Goal: Task Accomplishment & Management: Use online tool/utility

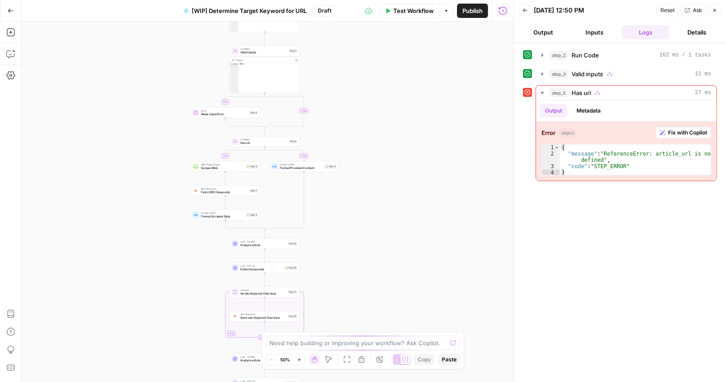
click at [8, 9] on icon "button" at bounding box center [11, 11] width 6 height 6
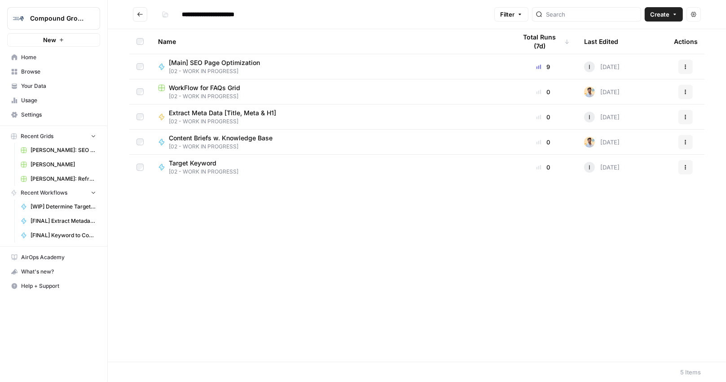
click at [24, 55] on span "Home" at bounding box center [58, 57] width 75 height 8
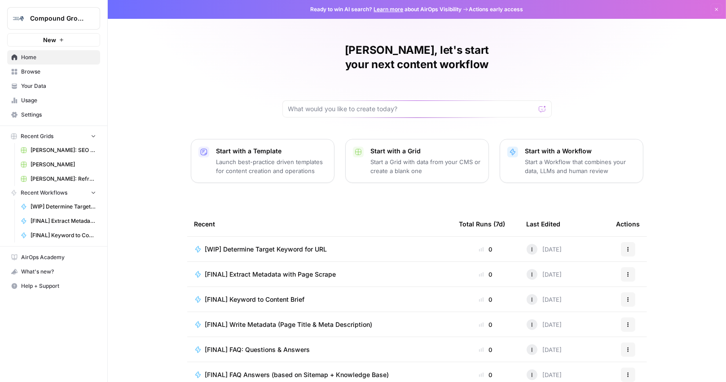
scroll to position [31, 0]
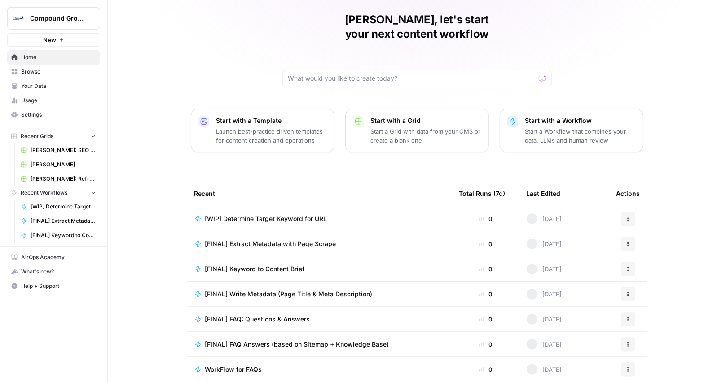
click at [53, 70] on span "Browse" at bounding box center [58, 72] width 75 height 8
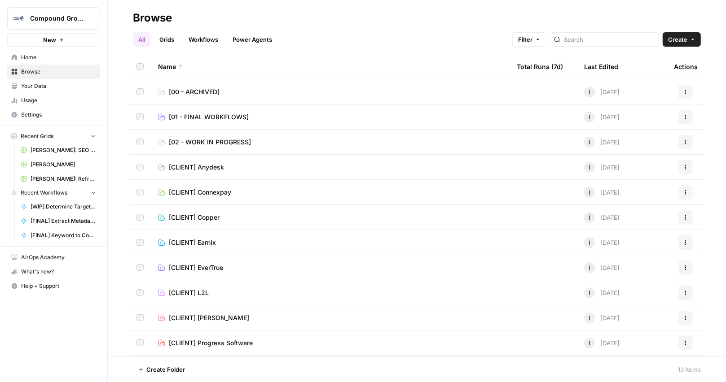
click at [208, 170] on span "[CLIENT] Anydesk" at bounding box center [196, 167] width 55 height 9
click at [211, 193] on span "[CLIENT] Connexpay" at bounding box center [200, 192] width 62 height 9
click at [205, 218] on span "[CLIENT] Copper" at bounding box center [194, 217] width 51 height 9
click at [219, 194] on span "[CLIENT] Connexpay" at bounding box center [200, 192] width 62 height 9
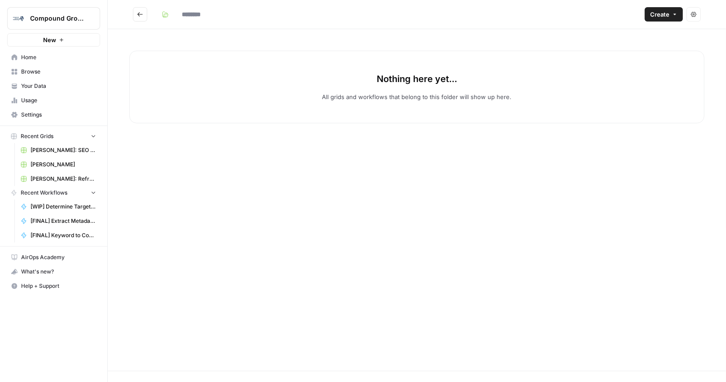
type input "**********"
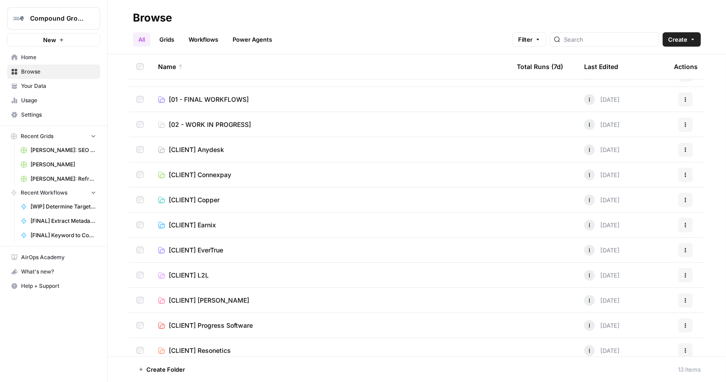
scroll to position [49, 0]
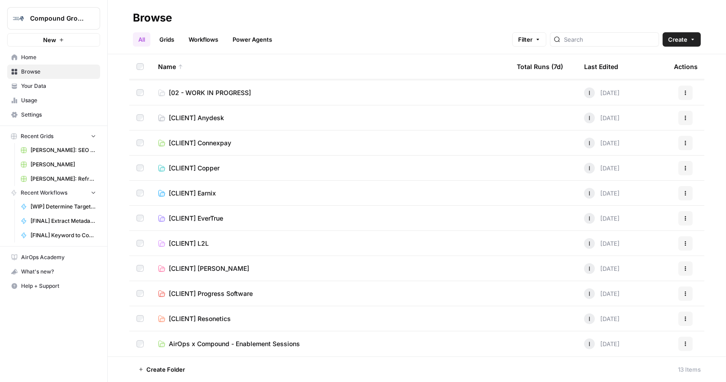
click at [209, 187] on td "[CLIENT] Earnix" at bounding box center [330, 193] width 359 height 25
click at [208, 193] on span "[CLIENT] Earnix" at bounding box center [192, 193] width 47 height 9
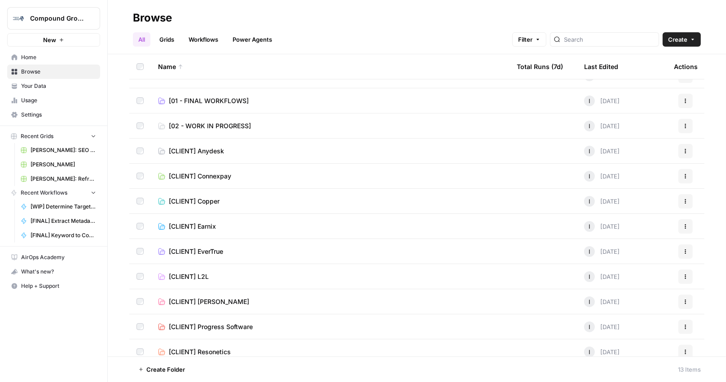
scroll to position [49, 0]
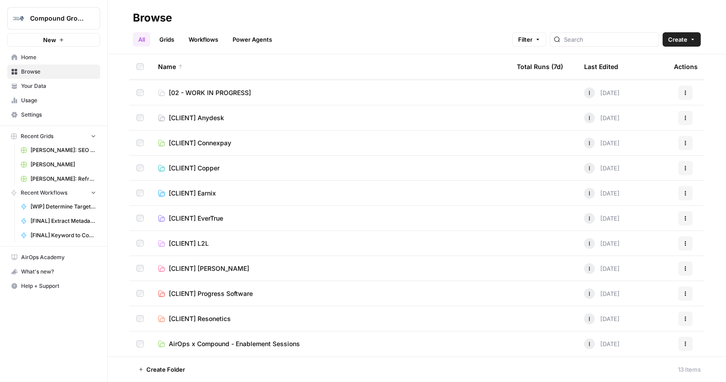
click at [224, 218] on link "[CLIENT] EverTrue" at bounding box center [330, 218] width 344 height 9
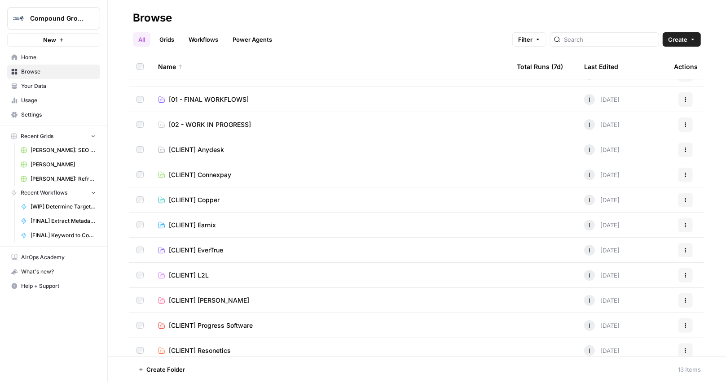
scroll to position [49, 0]
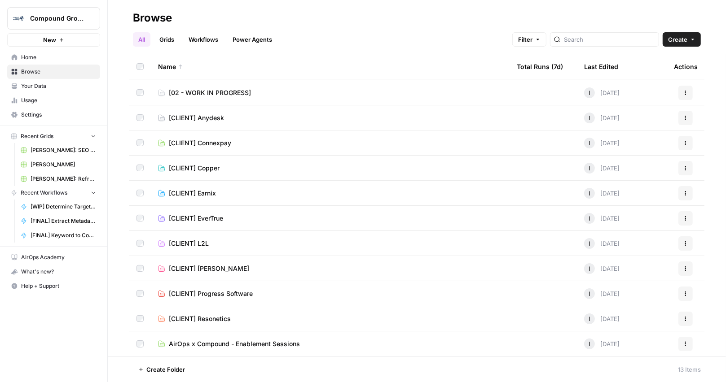
click at [221, 220] on span "[CLIENT] EverTrue" at bounding box center [196, 218] width 54 height 9
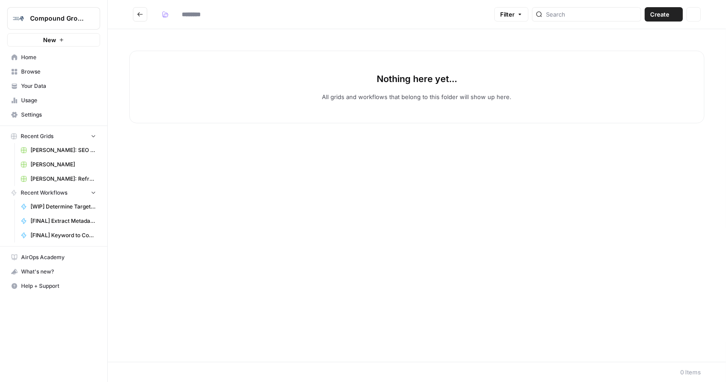
type input "**********"
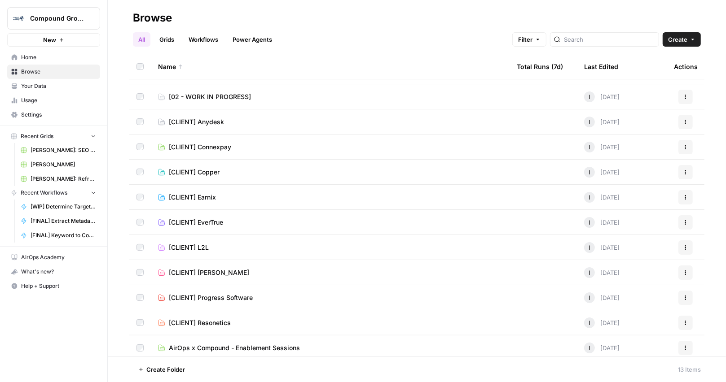
scroll to position [49, 0]
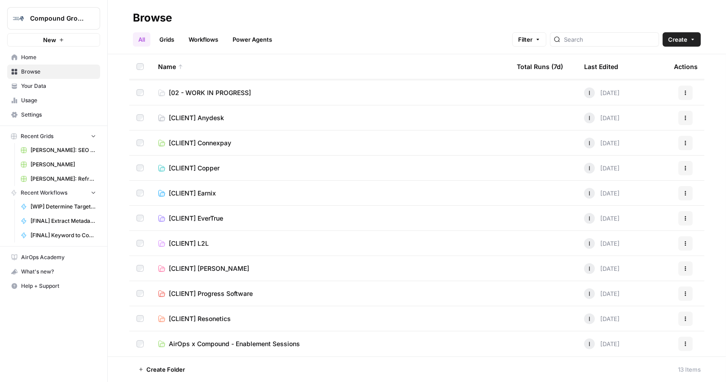
click at [202, 246] on span "[CLIENT] L2L" at bounding box center [189, 243] width 40 height 9
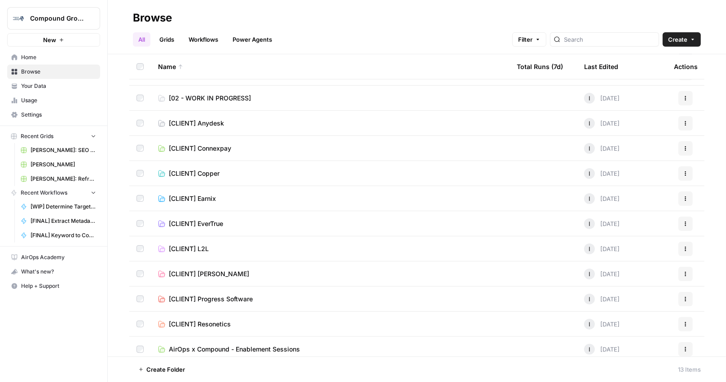
scroll to position [49, 0]
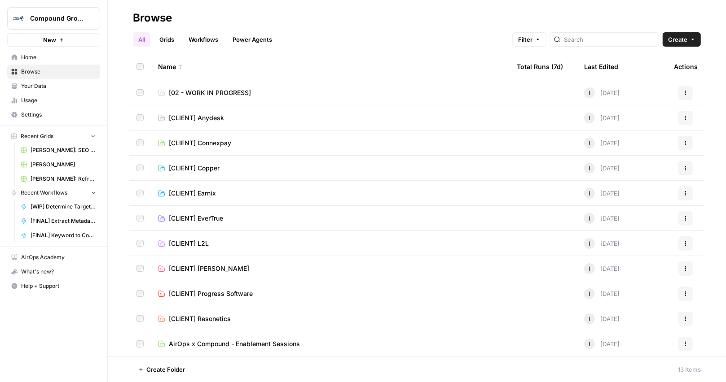
click at [212, 244] on link "[CLIENT] L2L" at bounding box center [330, 243] width 344 height 9
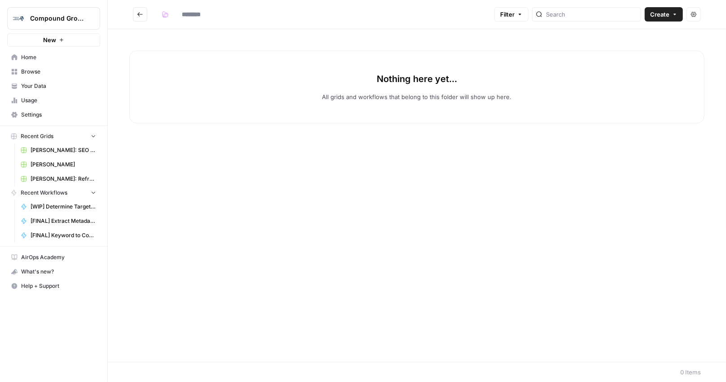
type input "**********"
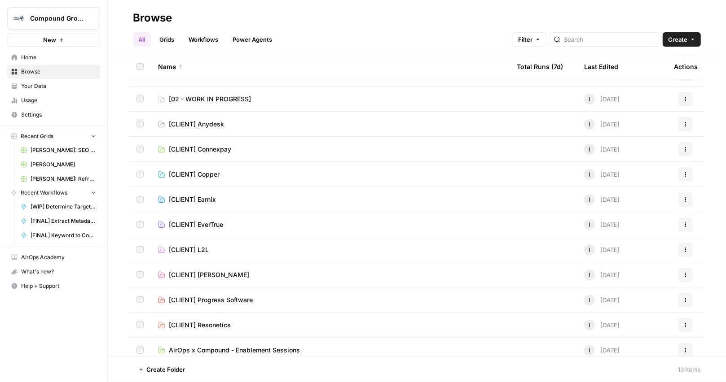
scroll to position [49, 0]
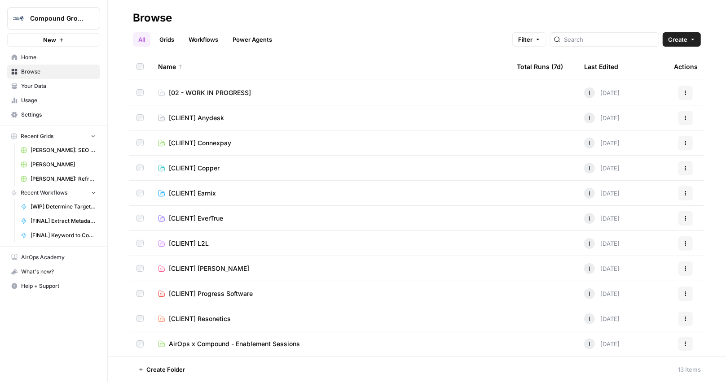
click at [213, 268] on span "[CLIENT] [PERSON_NAME]" at bounding box center [209, 268] width 80 height 9
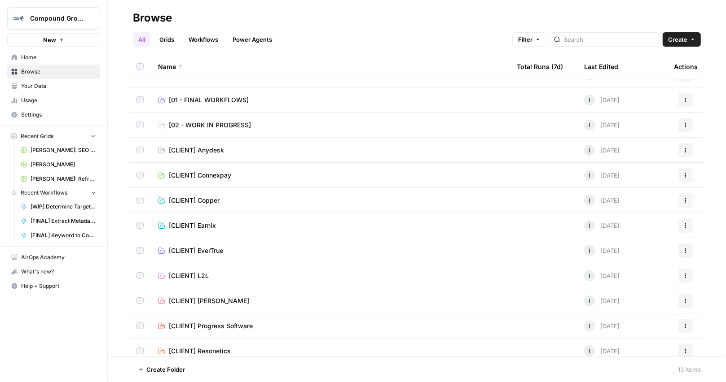
scroll to position [49, 0]
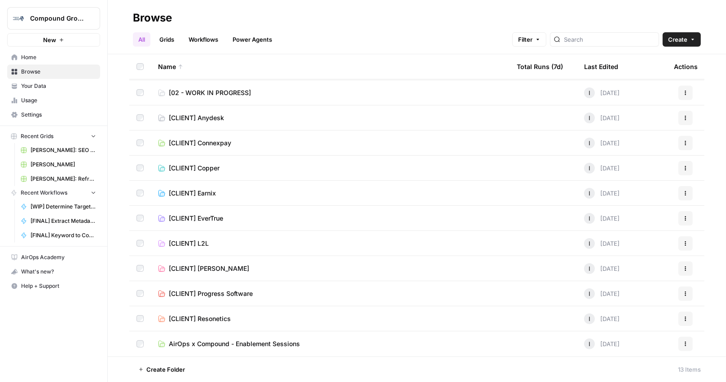
click at [232, 296] on span "[CLIENT] Progress Software" at bounding box center [211, 294] width 84 height 9
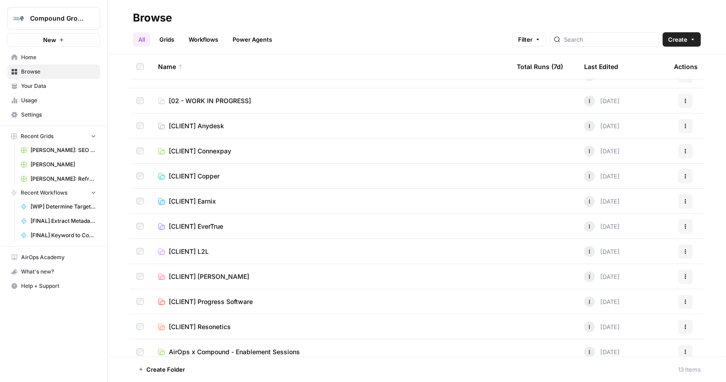
scroll to position [49, 0]
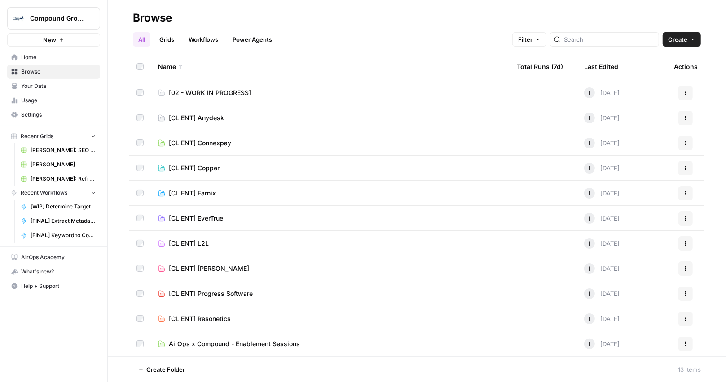
click at [206, 319] on span "[CLIENT] Resonetics" at bounding box center [200, 319] width 62 height 9
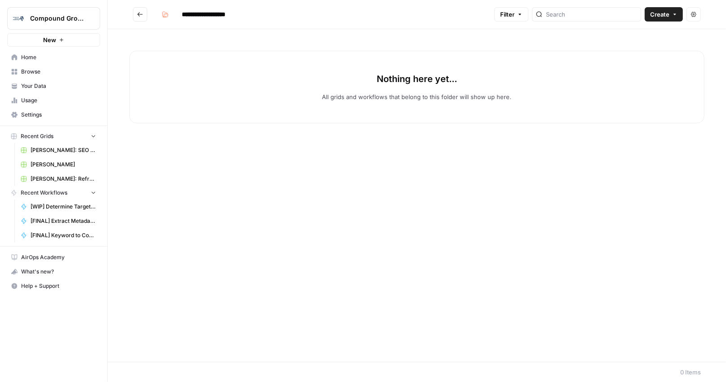
click at [45, 67] on link "Browse" at bounding box center [53, 72] width 93 height 14
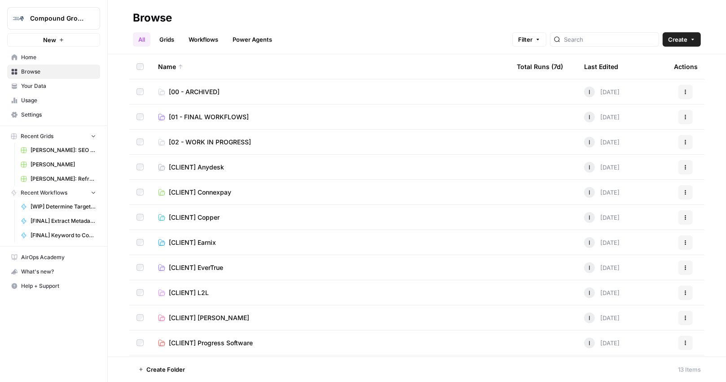
click at [45, 91] on link "Your Data" at bounding box center [53, 86] width 93 height 14
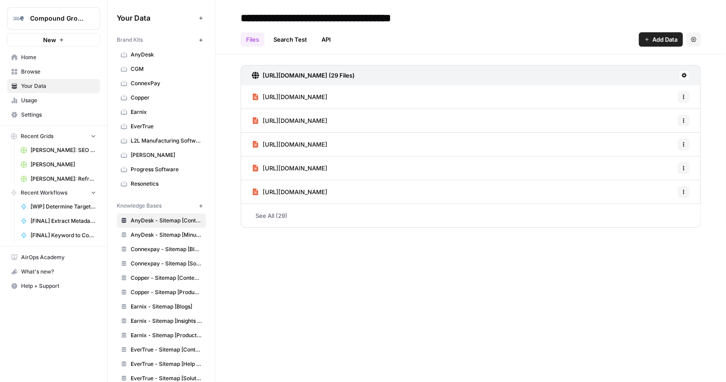
click at [44, 58] on span "Home" at bounding box center [58, 57] width 75 height 8
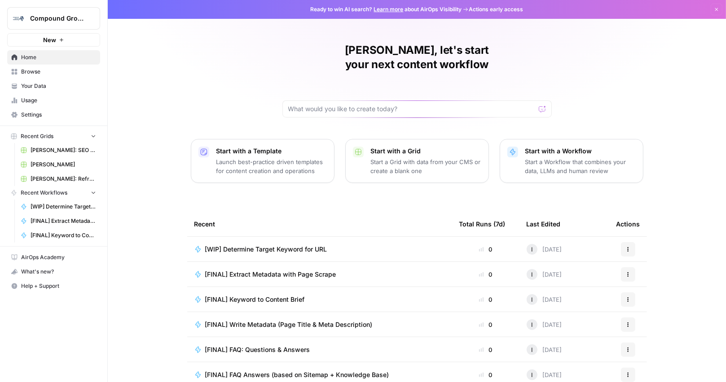
click at [38, 72] on span "Browse" at bounding box center [58, 72] width 75 height 8
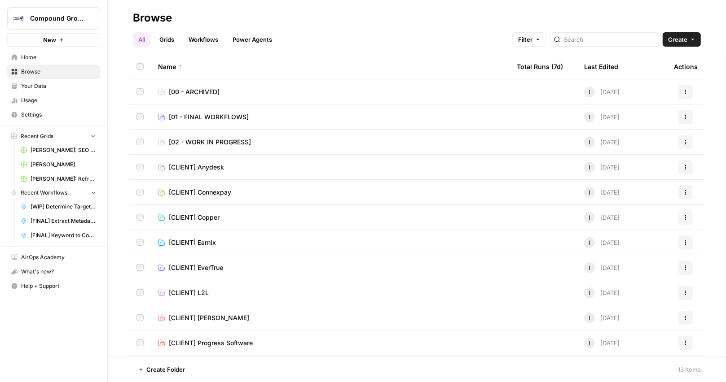
click at [50, 17] on span "Compound Growth" at bounding box center [57, 18] width 54 height 9
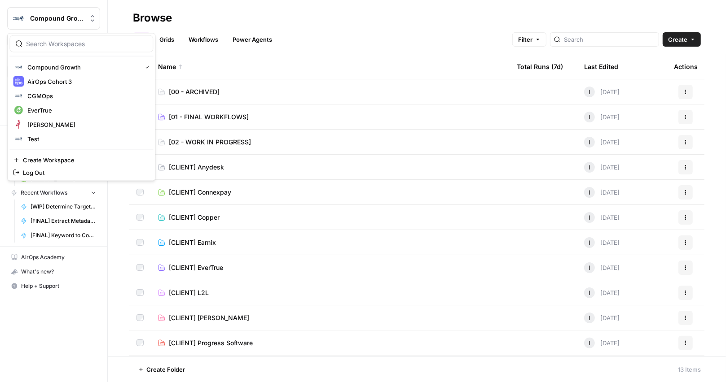
click at [232, 8] on header "Browse All Grids Workflows Power Agents Filter Create" at bounding box center [417, 27] width 618 height 54
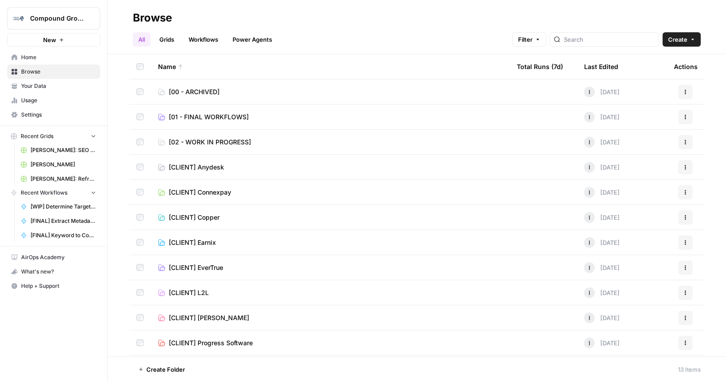
click at [44, 55] on span "Home" at bounding box center [58, 57] width 75 height 8
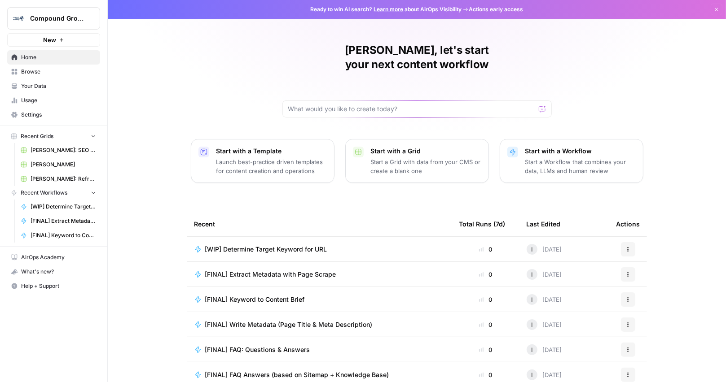
click at [53, 22] on span "Compound Growth" at bounding box center [57, 18] width 54 height 9
click at [183, 31] on div "Ismaa, let's start your next content workflow Start with a Template Launch best…" at bounding box center [417, 213] width 618 height 427
click at [51, 73] on span "Browse" at bounding box center [58, 72] width 75 height 8
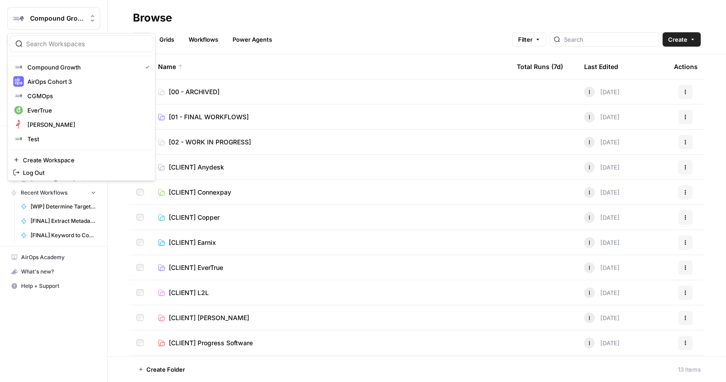
click at [57, 17] on span "Compound Growth" at bounding box center [57, 18] width 54 height 9
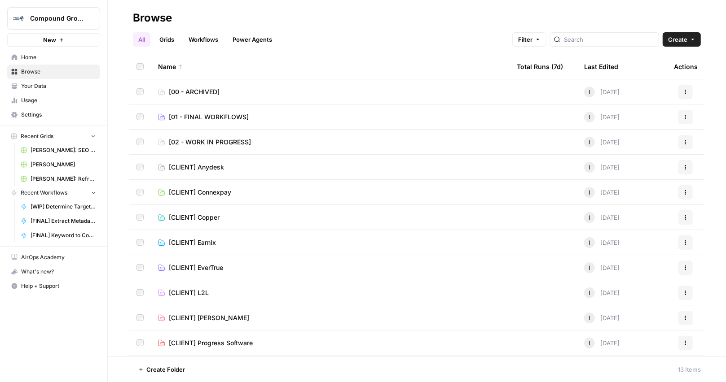
drag, startPoint x: 323, startPoint y: 8, endPoint x: 99, endPoint y: 3, distance: 224.0
click at [322, 8] on header "Browse All Grids Workflows Power Agents Filter Create" at bounding box center [417, 27] width 618 height 54
click at [224, 93] on link "[00 - ARCHIVED]" at bounding box center [330, 92] width 344 height 9
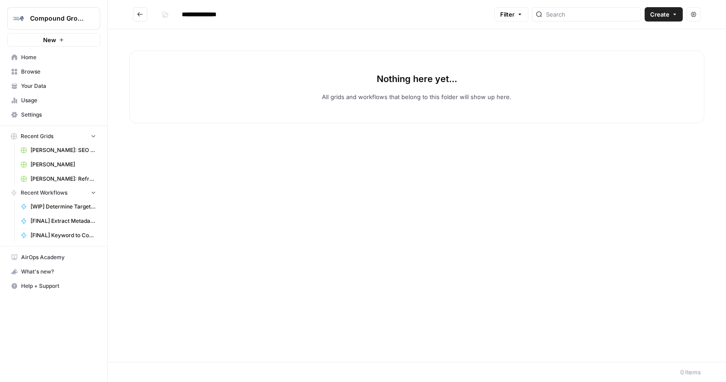
drag, startPoint x: 595, startPoint y: 140, endPoint x: 541, endPoint y: 86, distance: 76.5
click at [596, 140] on div "Nothing here yet... All grids and workflows that belong to this folder will sho…" at bounding box center [417, 195] width 618 height 333
click at [52, 233] on span "[FINAL] Keyword to Content Brief" at bounding box center [64, 236] width 66 height 8
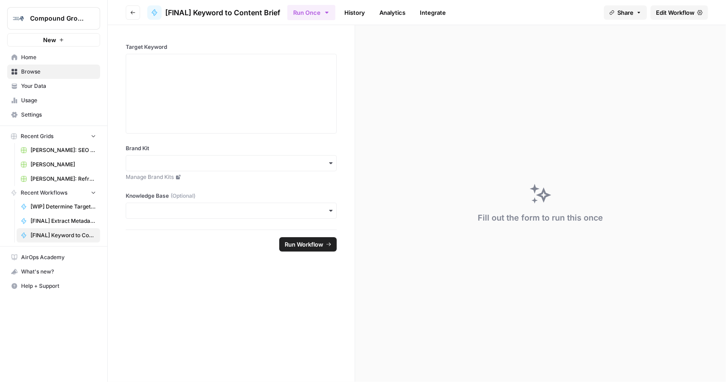
click at [679, 16] on span "Edit Workflow" at bounding box center [675, 12] width 39 height 9
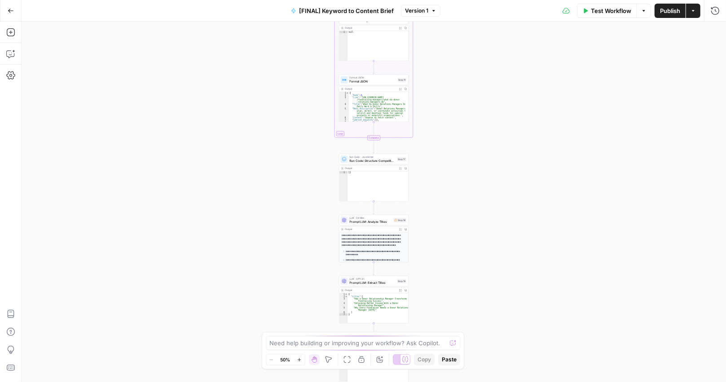
click at [369, 8] on span "[FINAL] Keyword to Content Brief" at bounding box center [346, 10] width 95 height 9
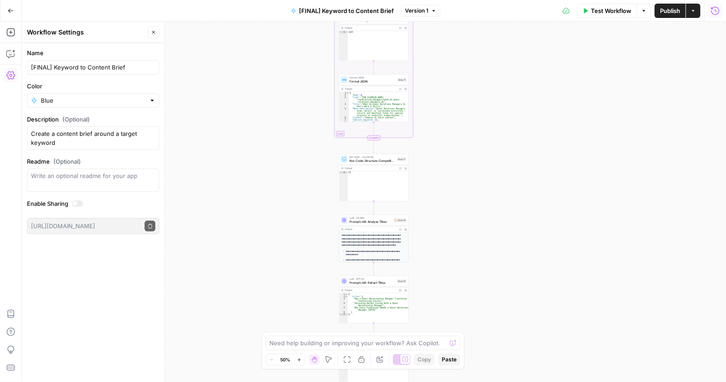
click at [715, 13] on icon "button" at bounding box center [715, 10] width 9 height 9
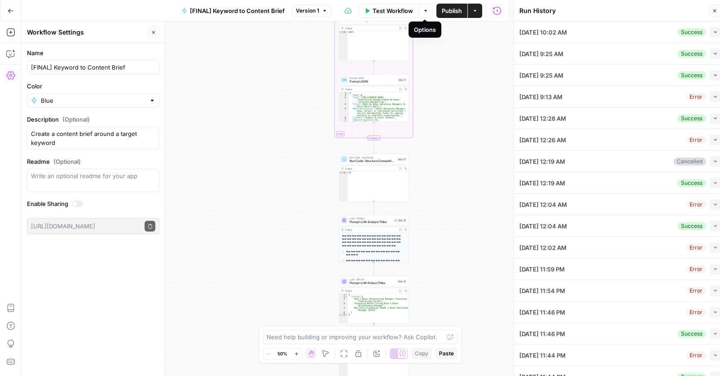
click at [394, 9] on span "Test Workflow" at bounding box center [393, 10] width 40 height 9
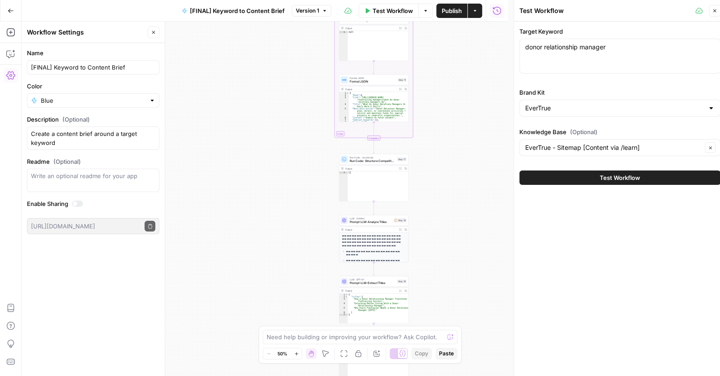
click at [715, 13] on icon "button" at bounding box center [714, 10] width 5 height 5
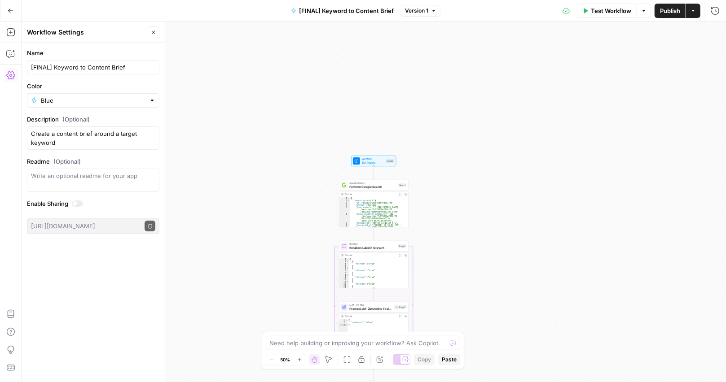
click at [370, 192] on div "Output Expand Output Copy" at bounding box center [373, 195] width 69 height 6
type textarea "**********"
click at [368, 210] on div "{ "search_metadata" : { "id" : "68a32701d10c6a54edb527ac" , "status" : "Success…" at bounding box center [377, 225] width 55 height 55
click at [349, 188] on div "Google Search Perform Google Search Step 1 Copy step Delete step Edit Note Test" at bounding box center [374, 186] width 66 height 8
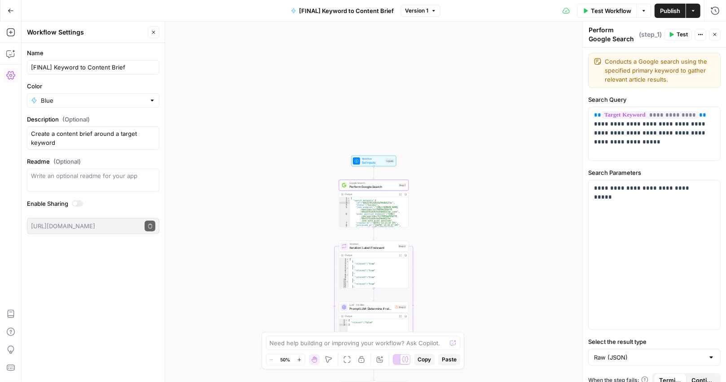
drag, startPoint x: 521, startPoint y: 155, endPoint x: 464, endPoint y: 319, distance: 172.9
click at [499, 118] on div "**********" at bounding box center [374, 202] width 704 height 361
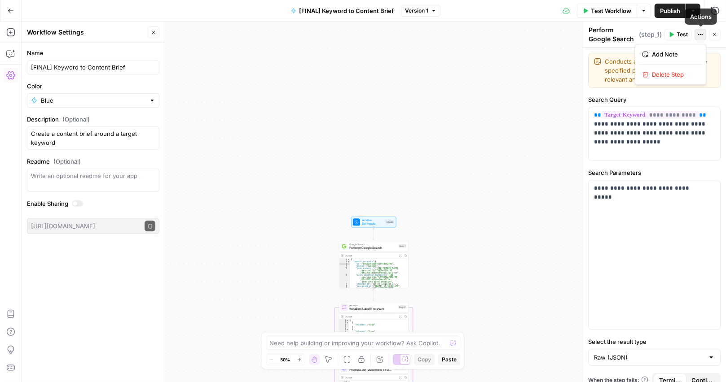
click at [704, 37] on button "Actions" at bounding box center [700, 35] width 12 height 12
